Goal: Communication & Community: Answer question/provide support

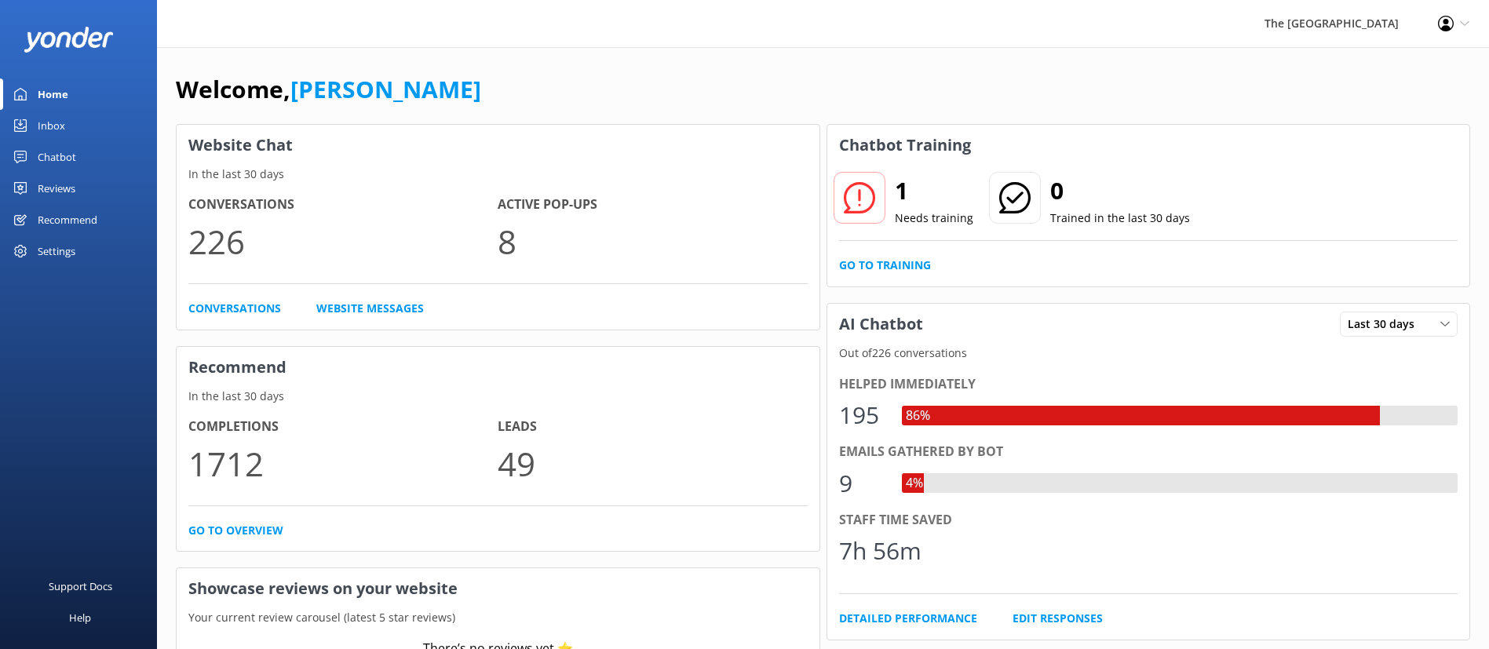
drag, startPoint x: 0, startPoint y: 0, endPoint x: 43, endPoint y: 137, distance: 143.2
click at [43, 137] on div "Inbox" at bounding box center [51, 125] width 27 height 31
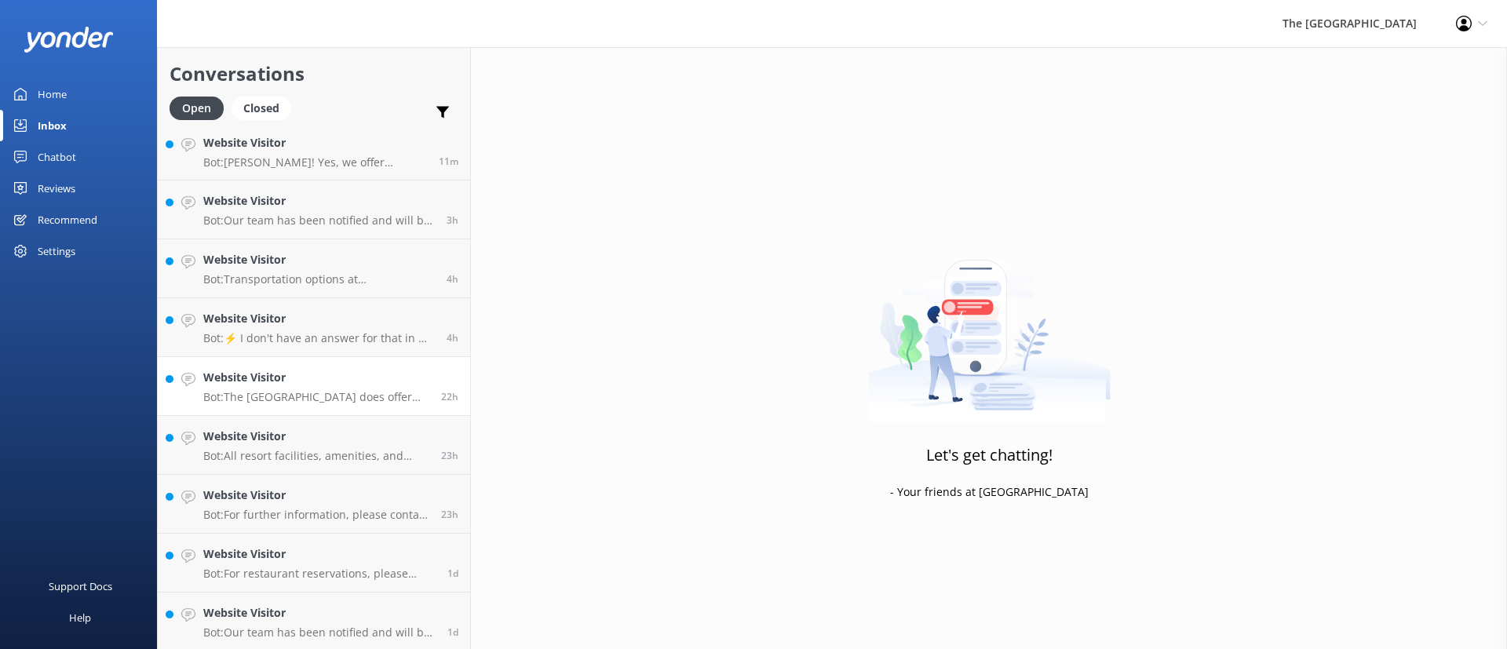
scroll to position [10, 0]
click at [300, 633] on p "Bot: Our team has been notified and will be with you as soon as possible. Alter…" at bounding box center [319, 630] width 232 height 14
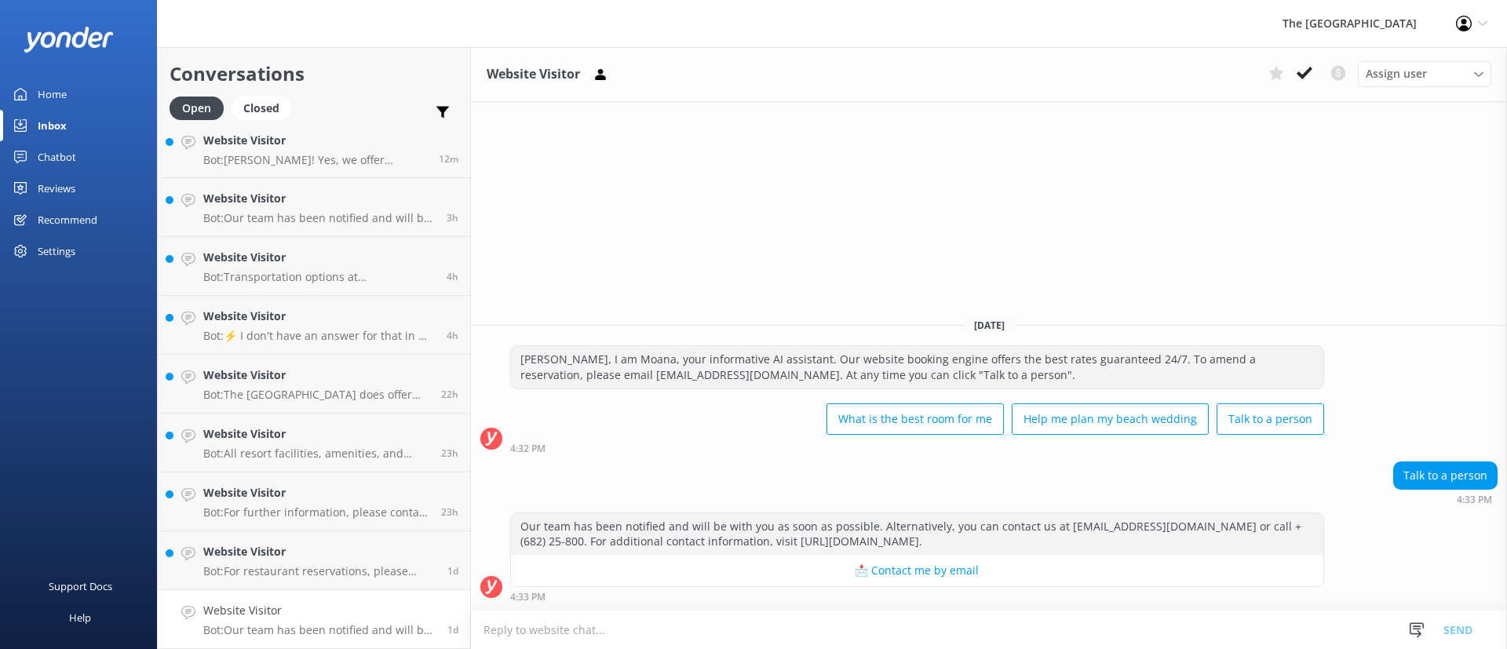
drag, startPoint x: 1304, startPoint y: 60, endPoint x: 1211, endPoint y: 76, distance: 94.8
click at [1304, 59] on div "Website Visitor Assign user Rarotongan Tata [PERSON_NAME] [PERSON_NAME] [PERSON…" at bounding box center [989, 74] width 1036 height 55
click at [235, 544] on h4 "Website Visitor" at bounding box center [319, 551] width 232 height 17
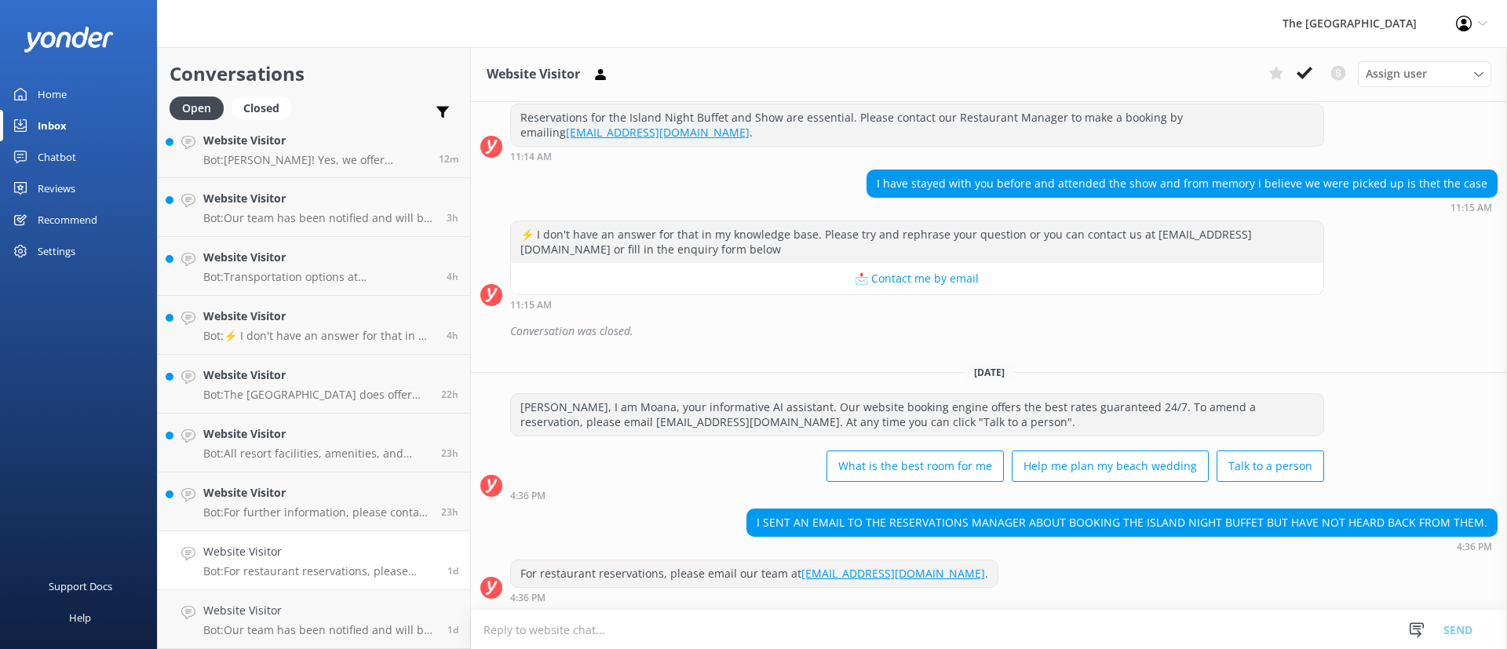
scroll to position [386, 0]
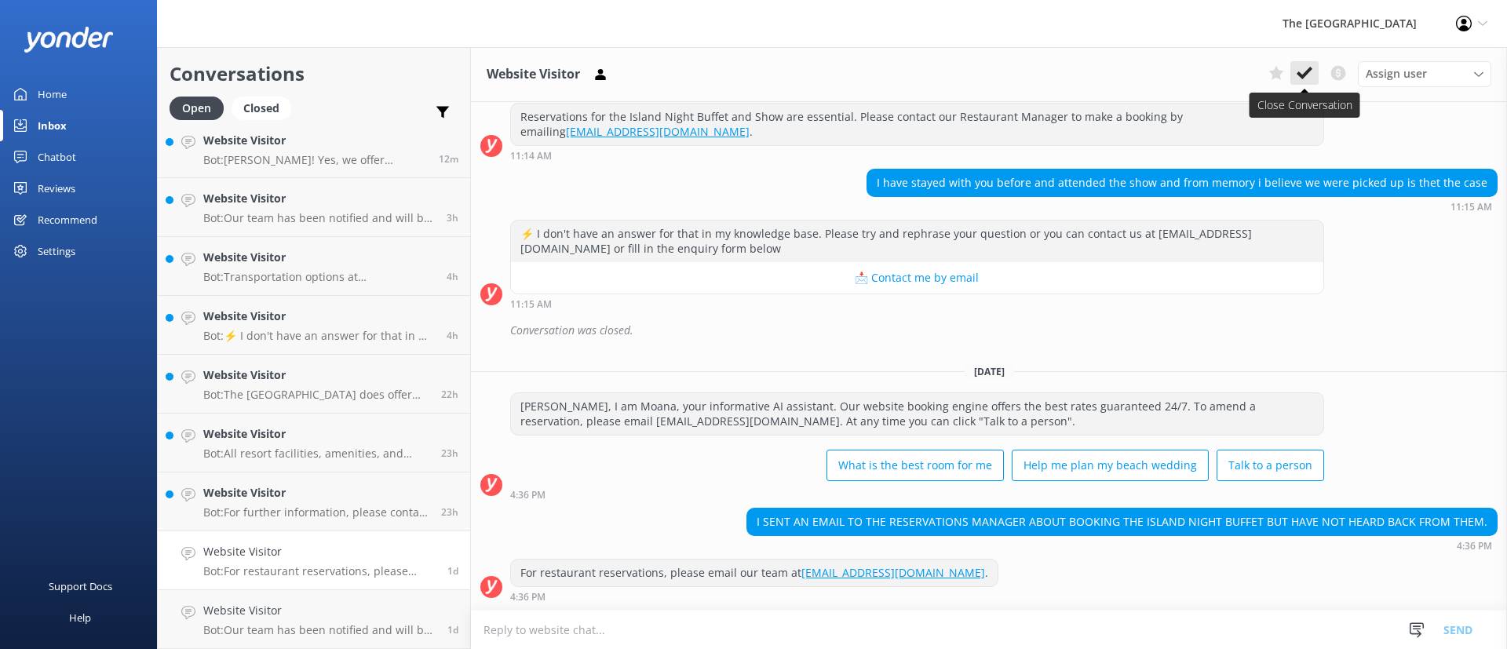
click at [1307, 72] on use at bounding box center [1305, 73] width 16 height 13
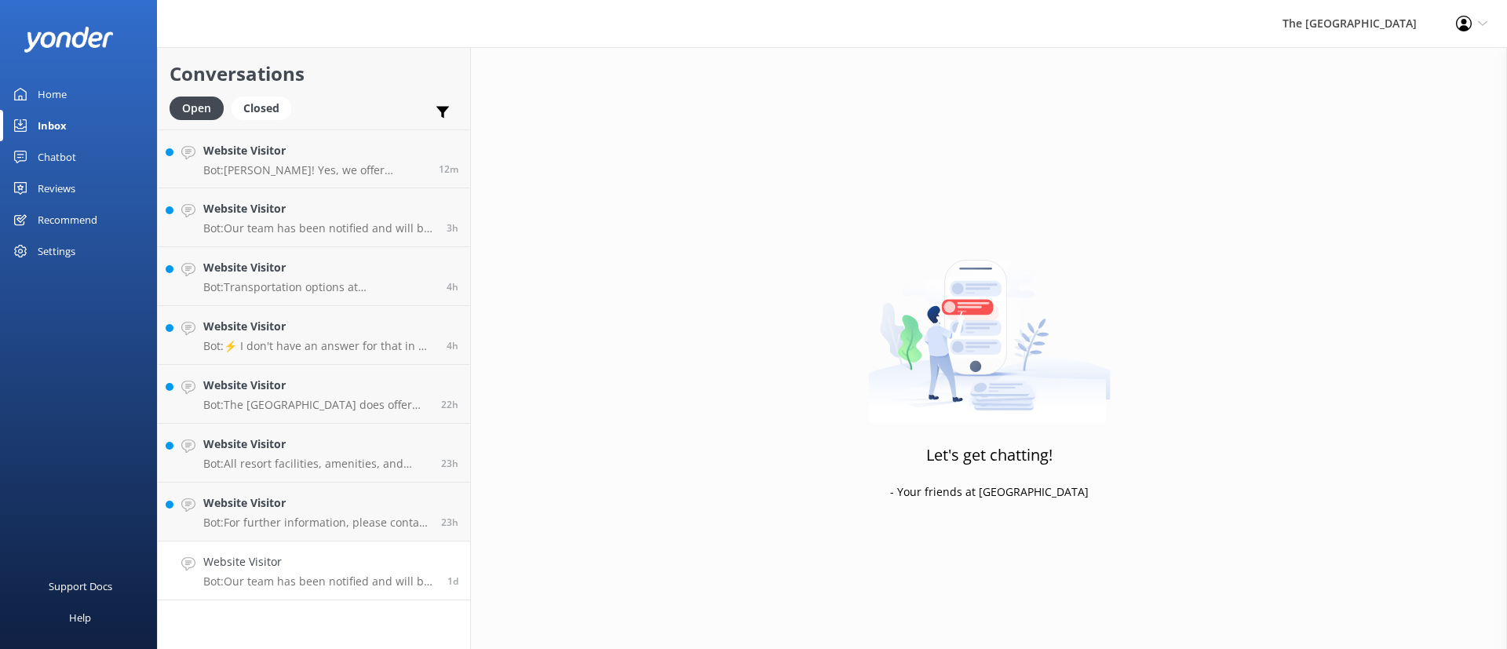
click at [274, 567] on h4 "Website Visitor" at bounding box center [319, 561] width 232 height 17
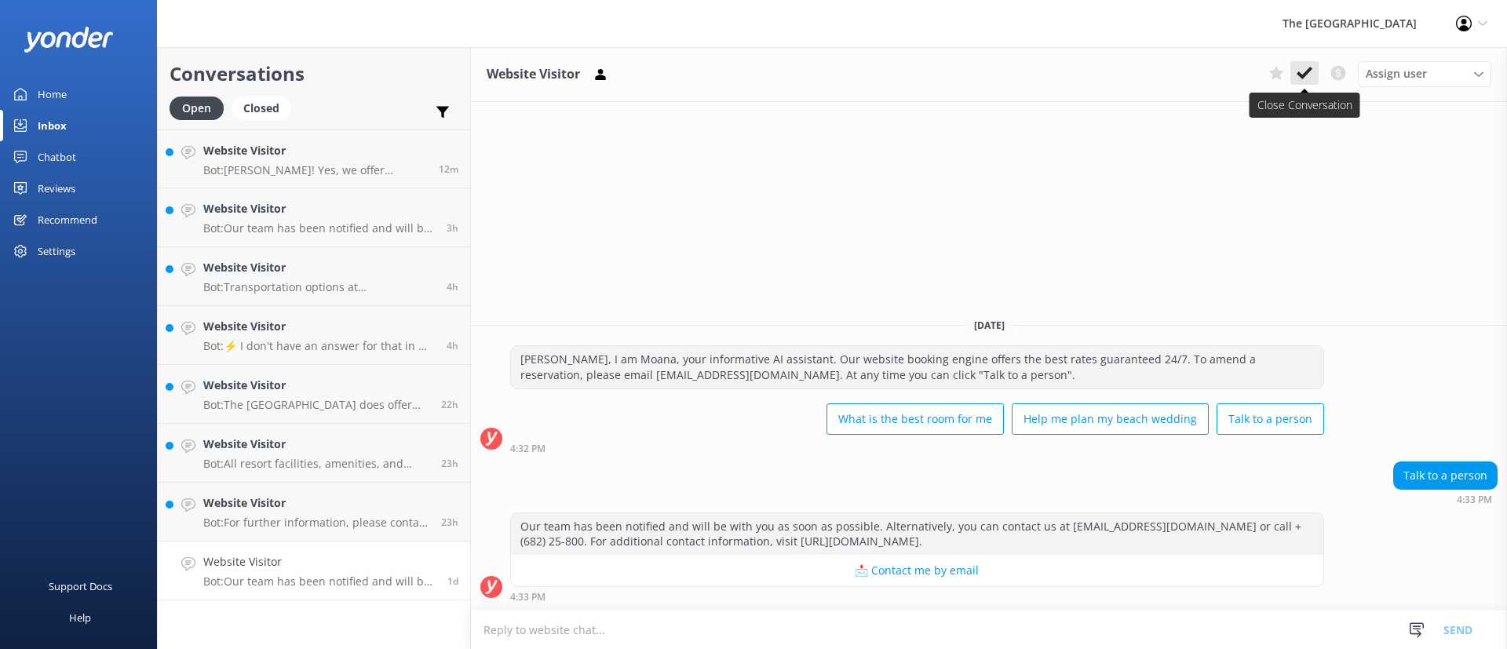
click at [1302, 68] on icon at bounding box center [1305, 73] width 16 height 16
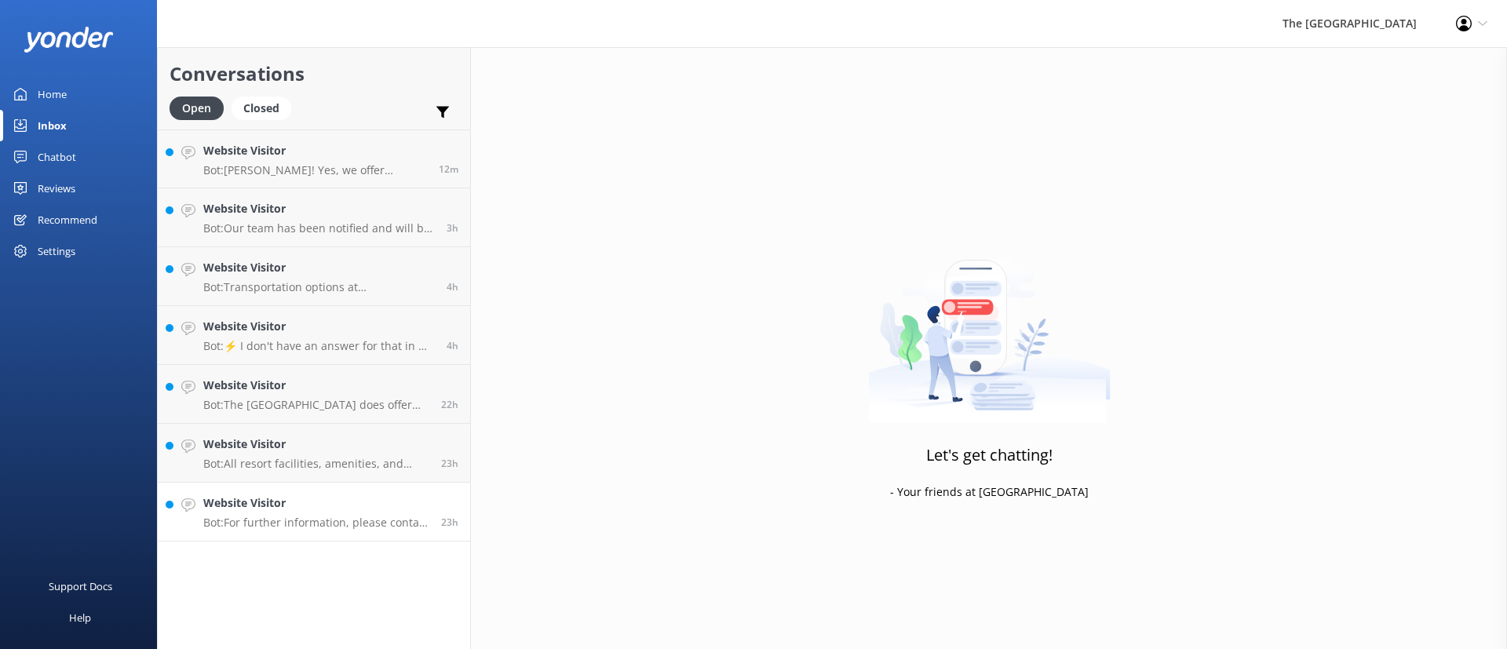
click at [267, 516] on p "Bot: For further information, please contact the following: - Email: [EMAIL_ADD…" at bounding box center [316, 523] width 226 height 14
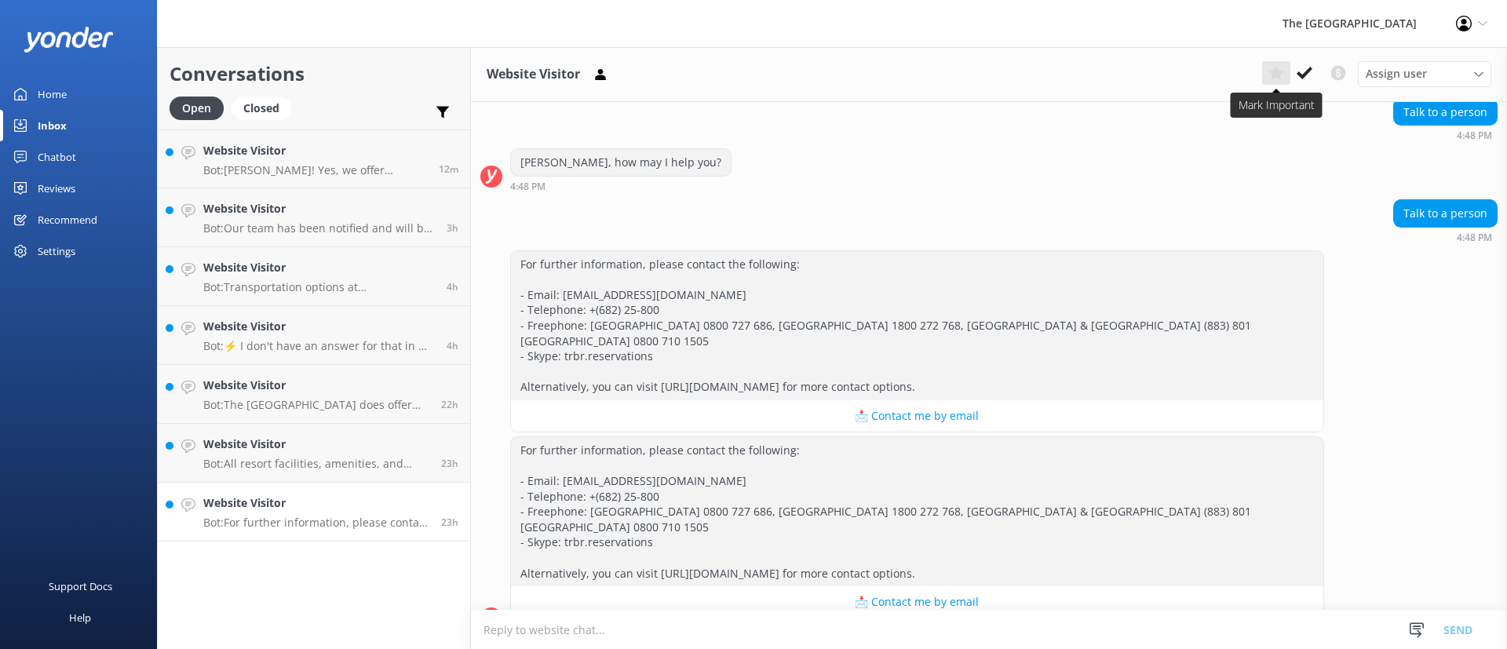
scroll to position [194, 0]
click at [1311, 69] on use at bounding box center [1305, 73] width 16 height 13
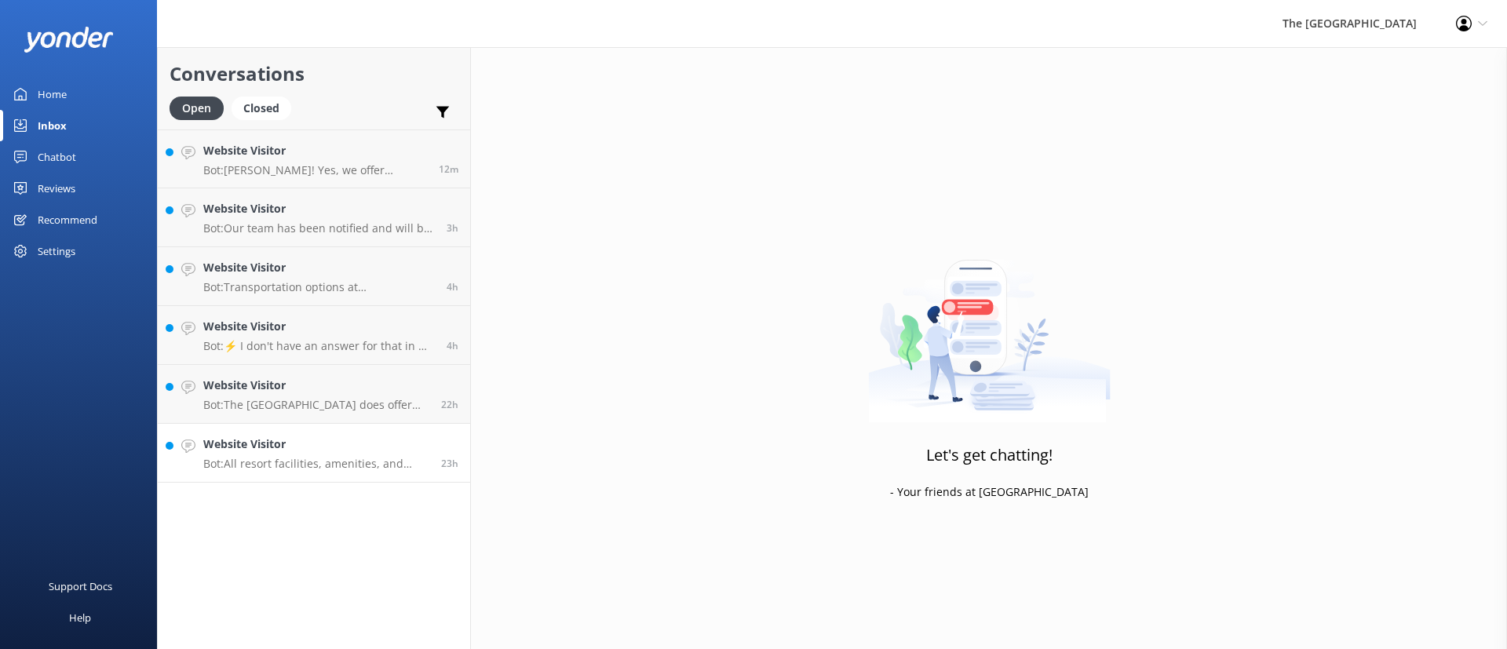
click at [289, 463] on p "Bot: All resort facilities, amenities, and services, including the restaurant, …" at bounding box center [316, 464] width 226 height 14
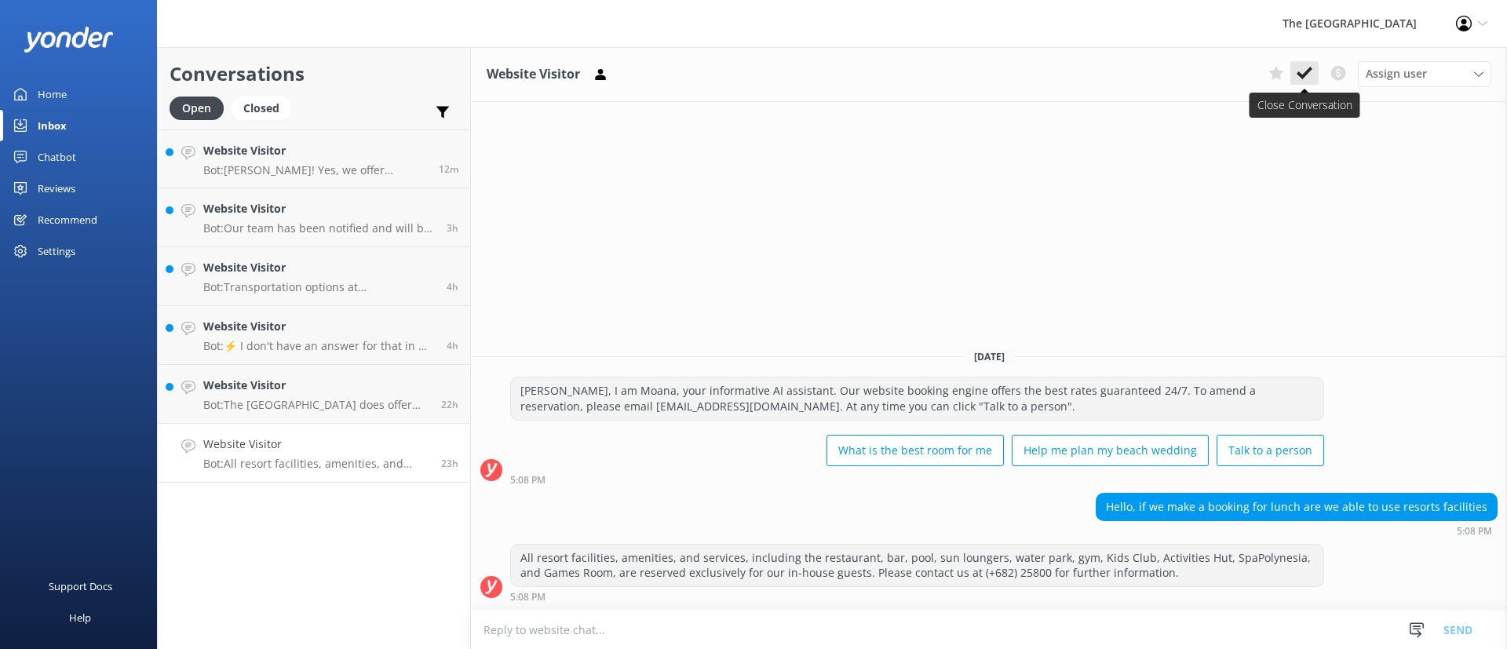
click at [1305, 73] on use at bounding box center [1305, 73] width 16 height 13
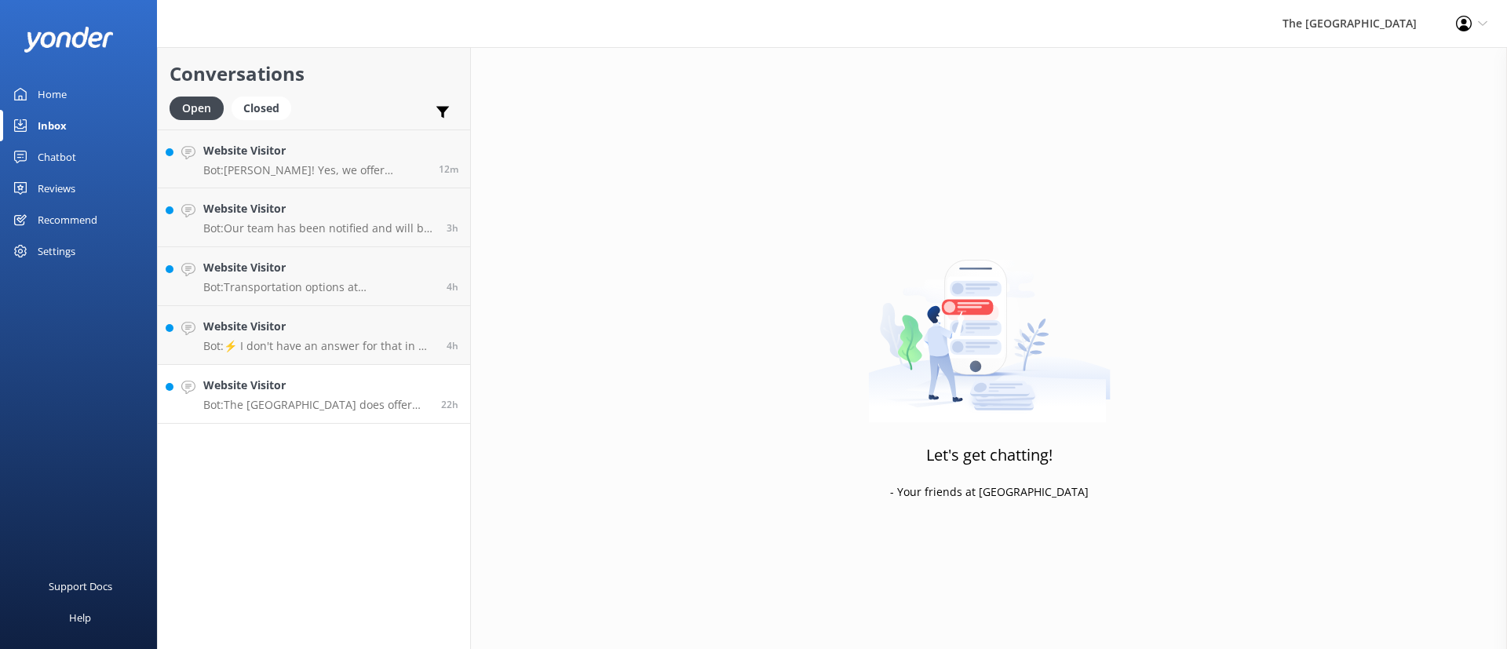
click at [312, 392] on h4 "Website Visitor" at bounding box center [316, 385] width 226 height 17
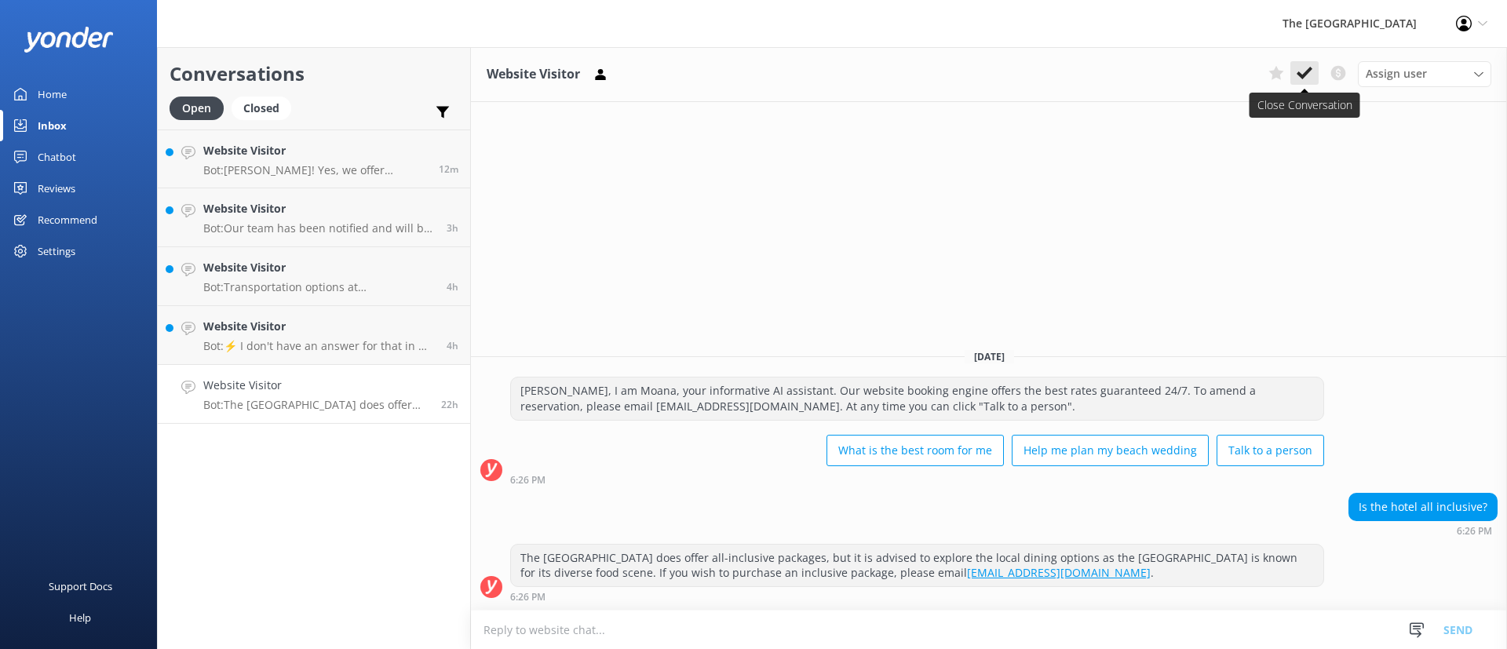
click at [1308, 74] on icon at bounding box center [1305, 73] width 16 height 16
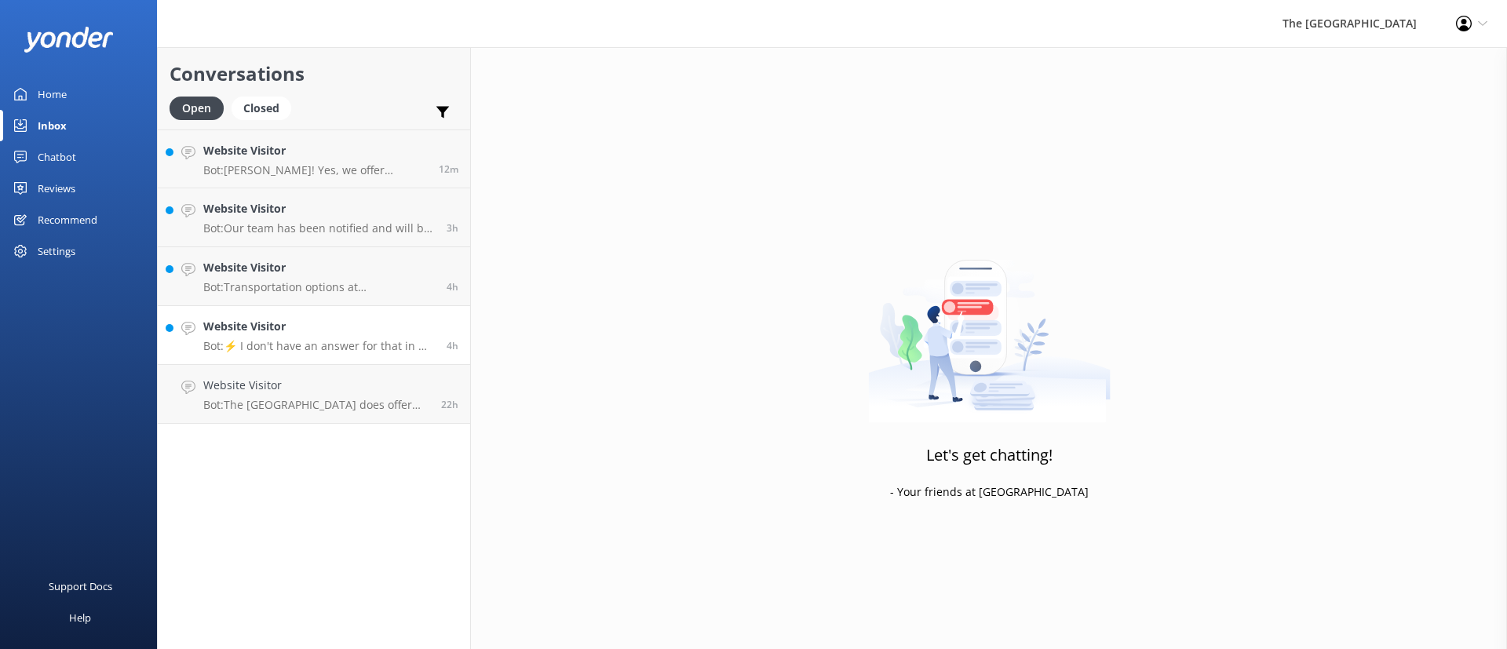
click at [345, 354] on link "Website Visitor Bot: ⚡ I don't have an answer for that in my knowledge base. Pl…" at bounding box center [314, 335] width 312 height 59
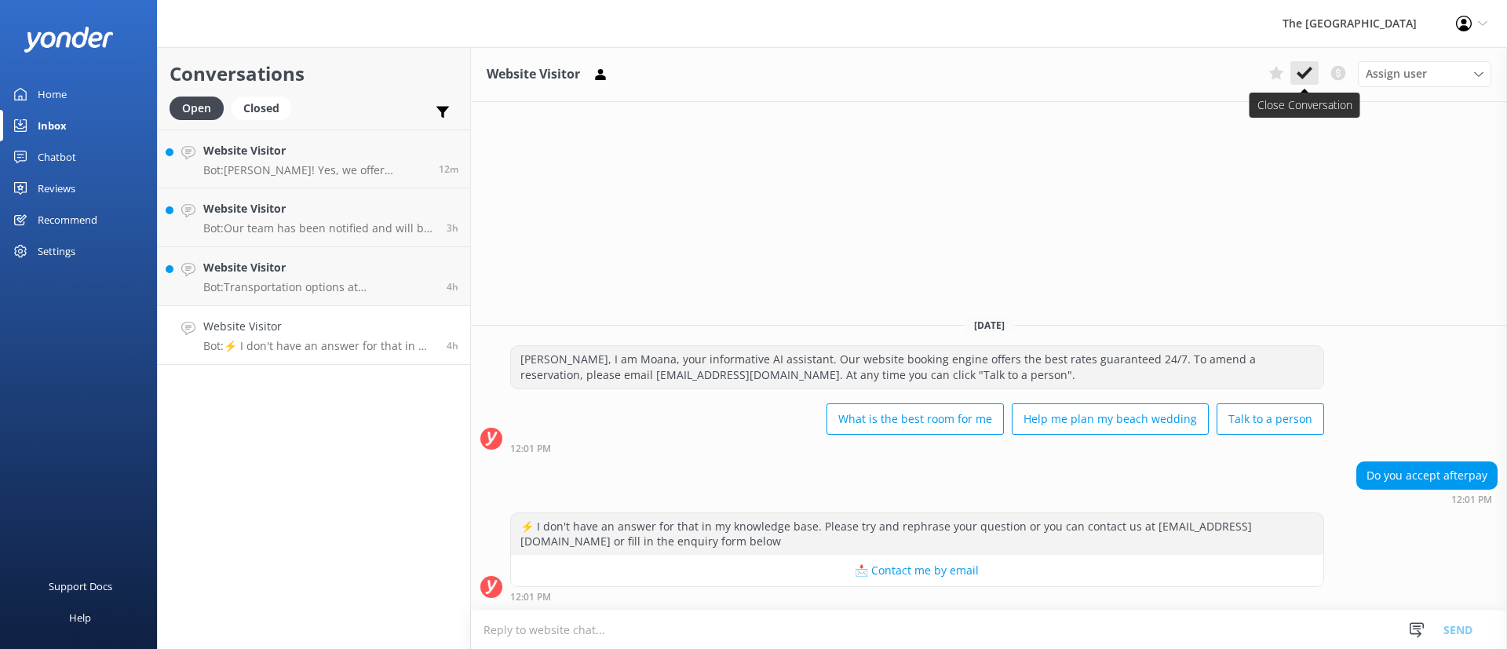
click at [1299, 77] on icon at bounding box center [1305, 73] width 16 height 16
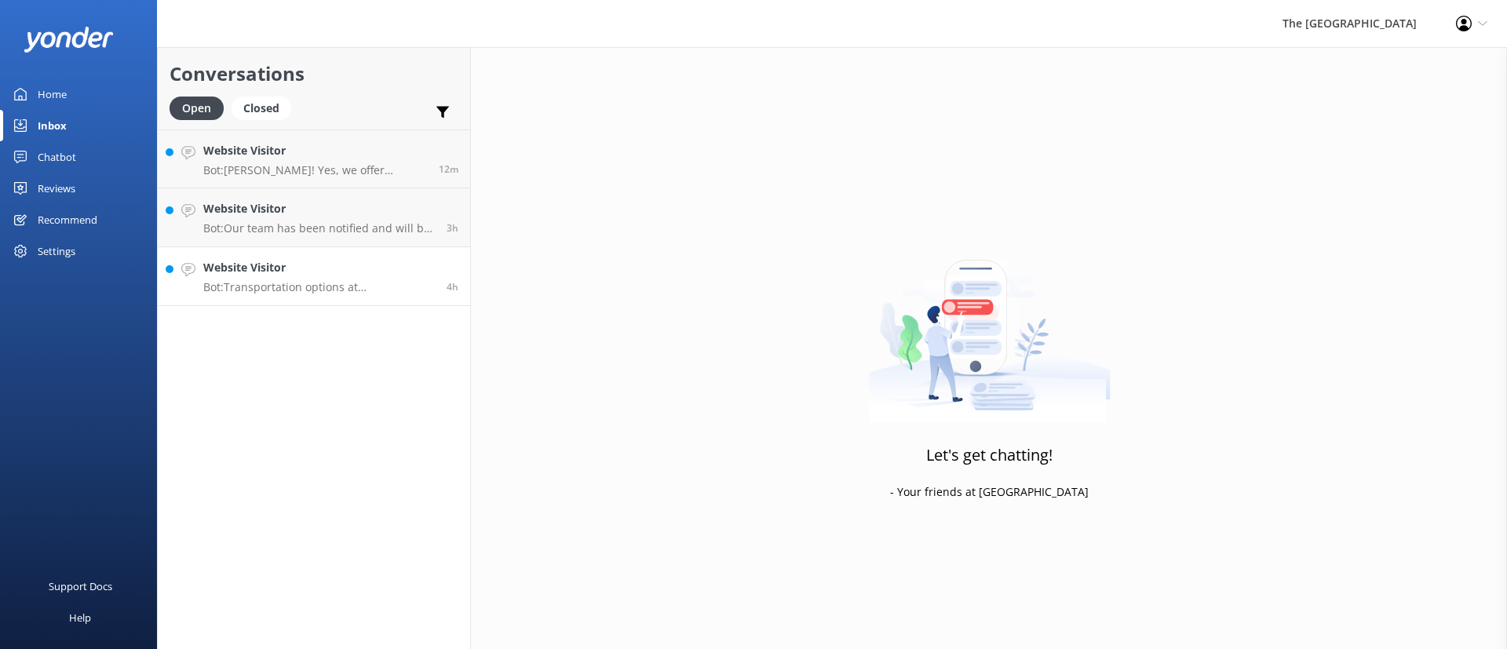
click at [334, 282] on p "Bot: Transportation options at [GEOGRAPHIC_DATA] include car rentals, but you w…" at bounding box center [319, 287] width 232 height 14
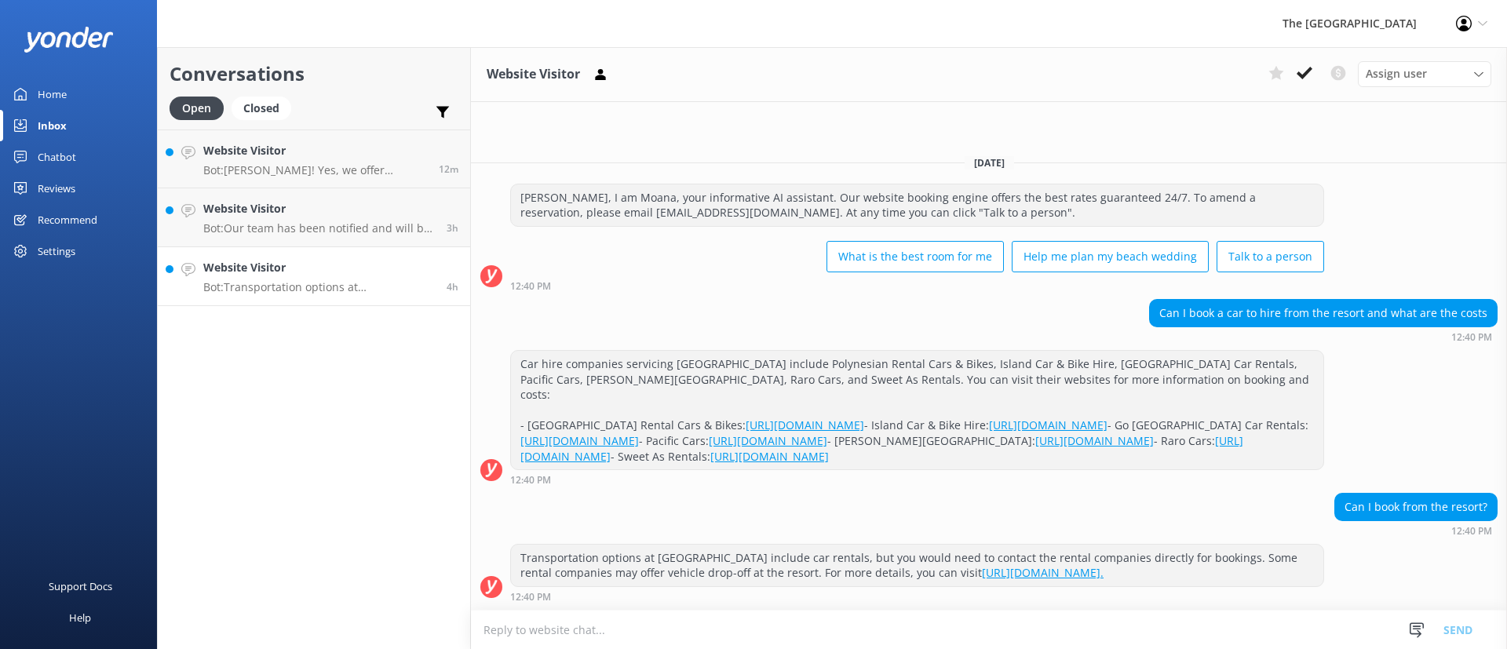
scroll to position [21, 0]
click at [1306, 73] on use at bounding box center [1305, 73] width 16 height 13
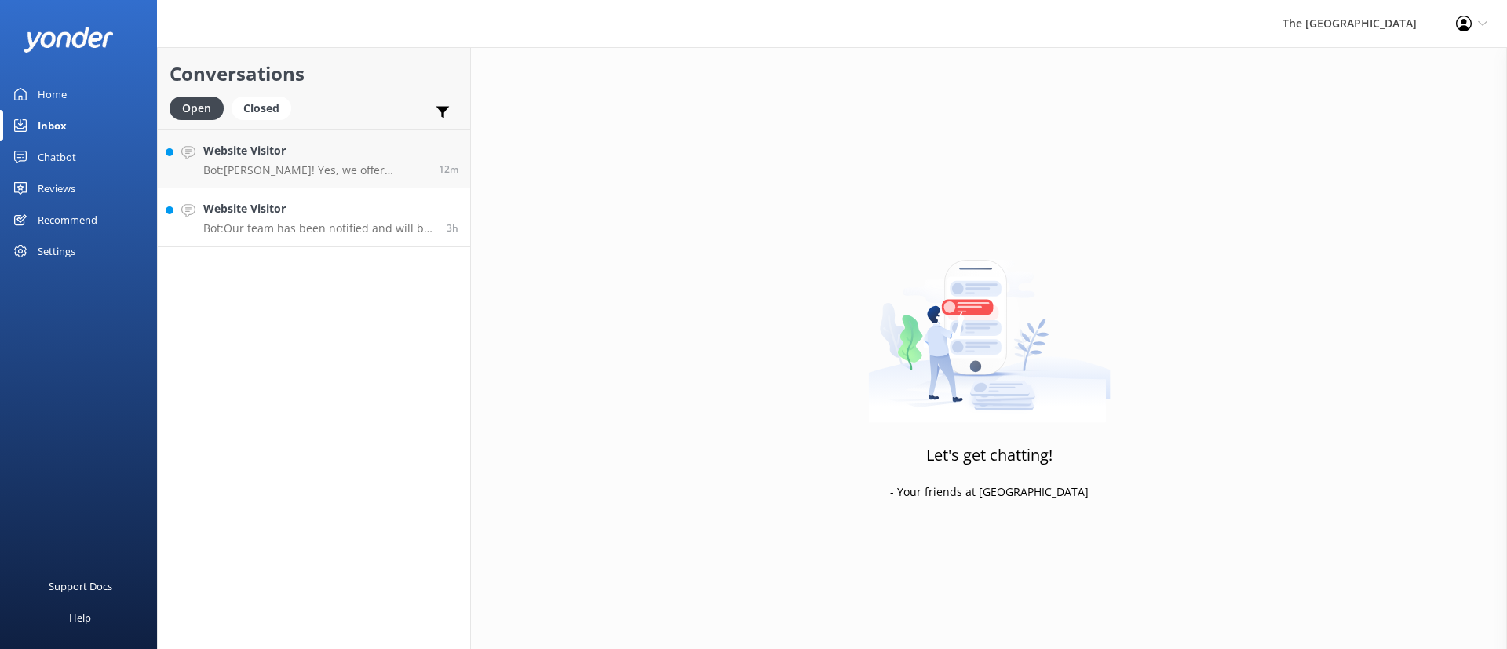
click at [366, 212] on h4 "Website Visitor" at bounding box center [319, 208] width 232 height 17
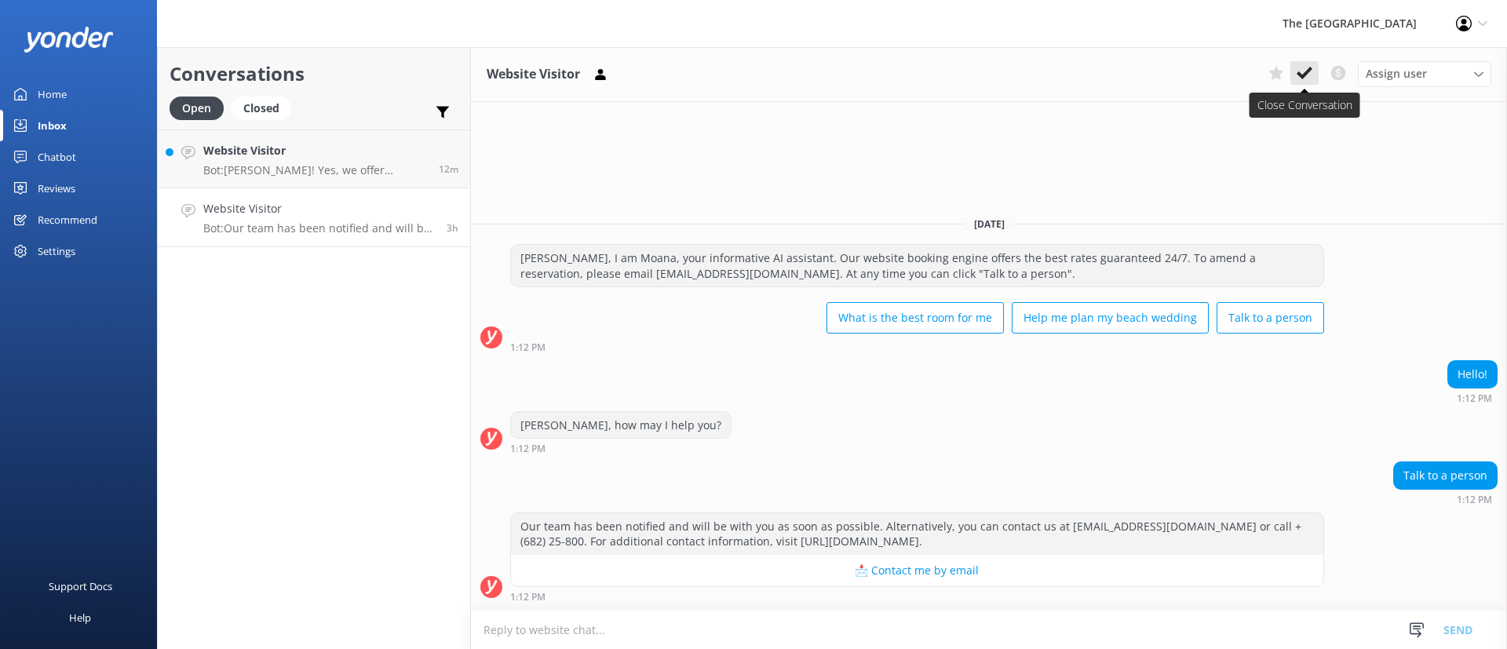
click at [1308, 65] on icon at bounding box center [1305, 73] width 16 height 16
